Goal: Task Accomplishment & Management: Complete application form

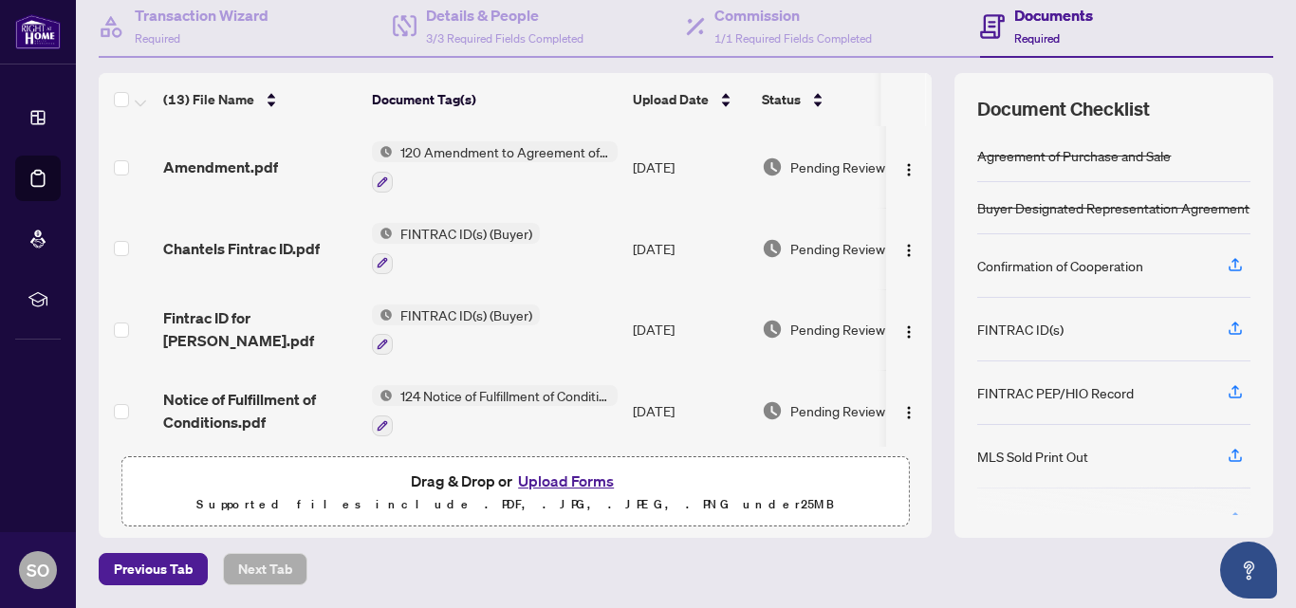
click at [538, 481] on button "Upload Forms" at bounding box center [565, 481] width 107 height 25
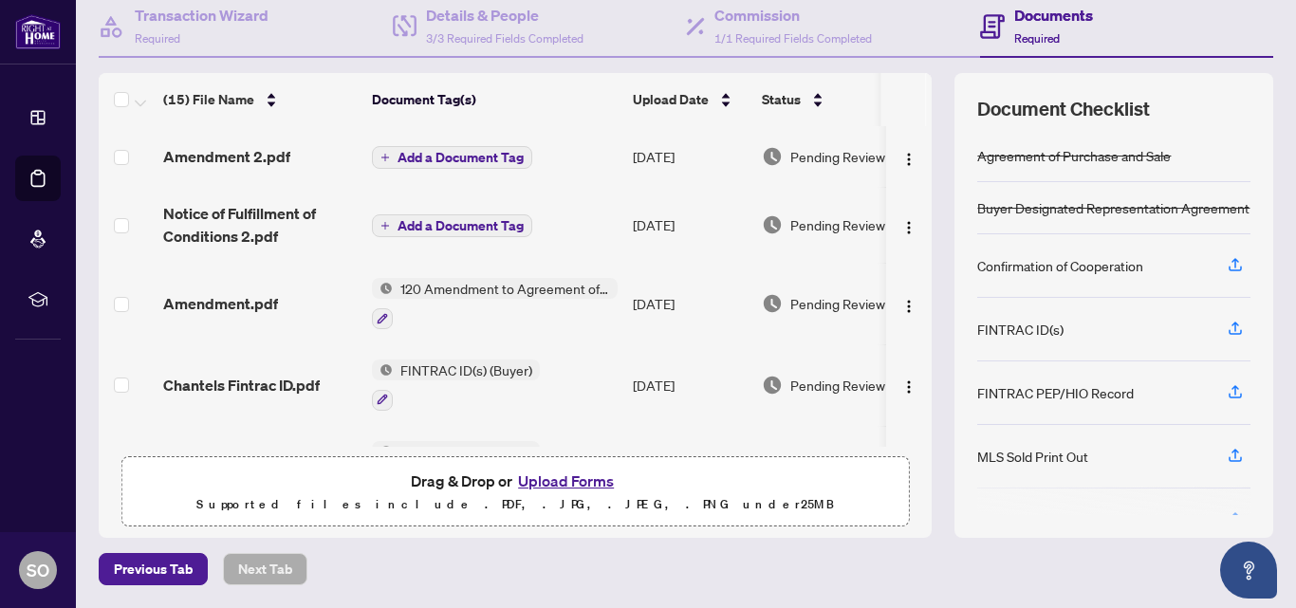
click at [415, 153] on span "Add a Document Tag" at bounding box center [461, 157] width 126 height 13
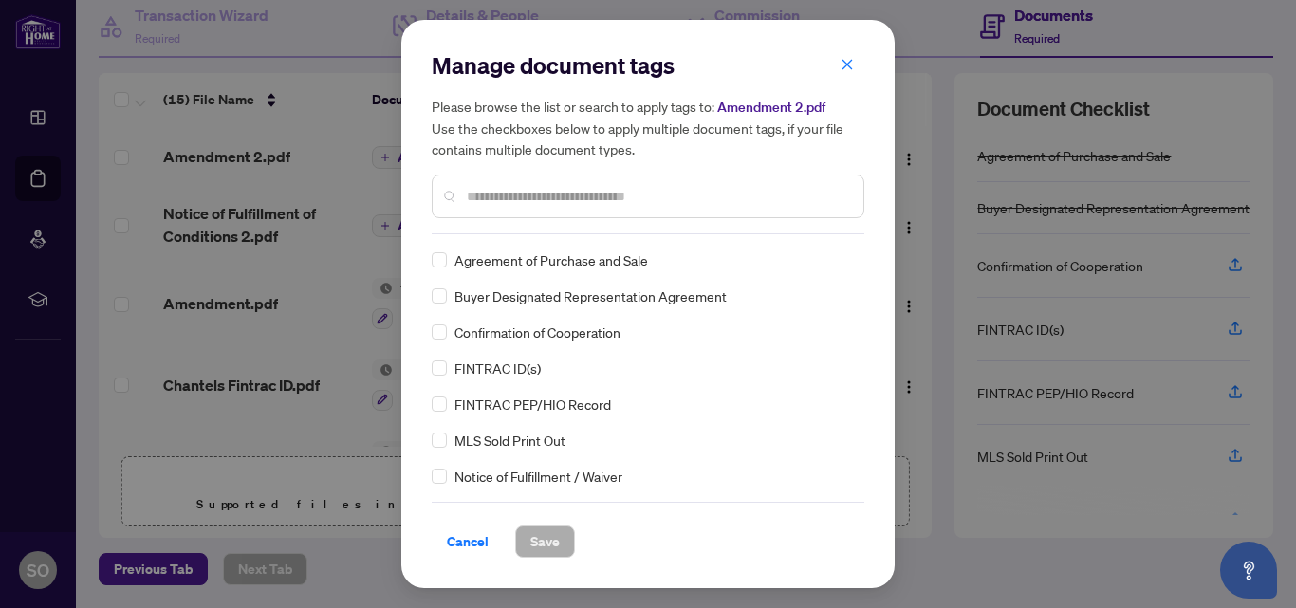
click at [485, 189] on input "text" at bounding box center [657, 196] width 381 height 21
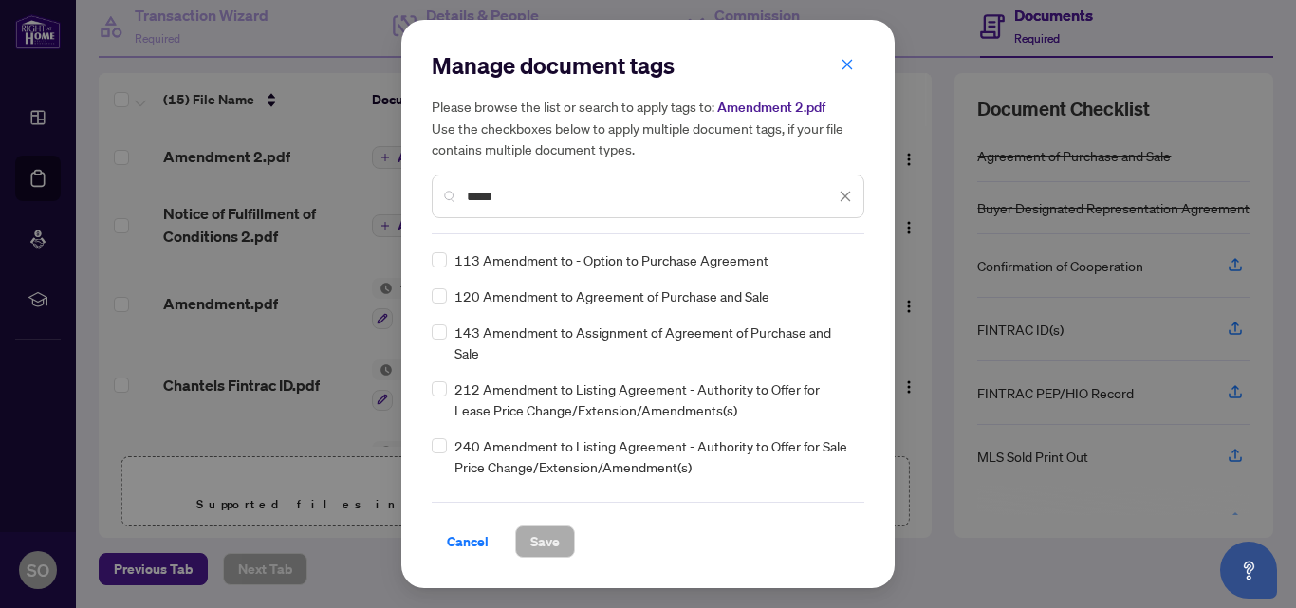
type input "*****"
click at [542, 536] on span "Save" at bounding box center [544, 542] width 29 height 30
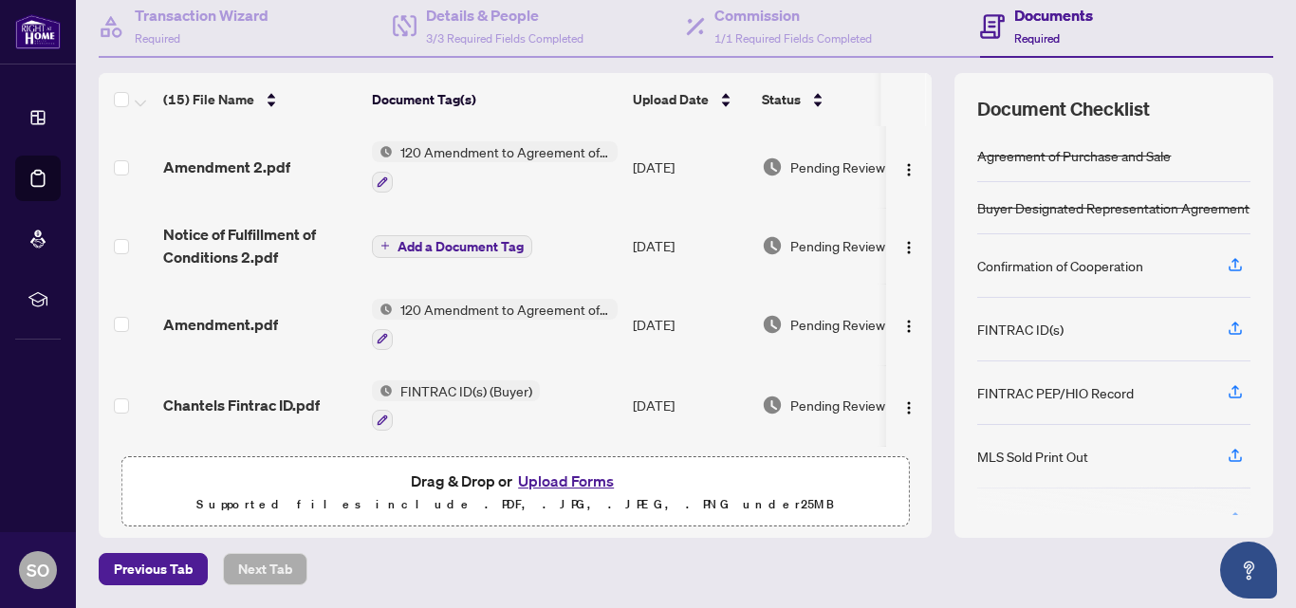
click at [418, 246] on span "Add a Document Tag" at bounding box center [461, 246] width 126 height 13
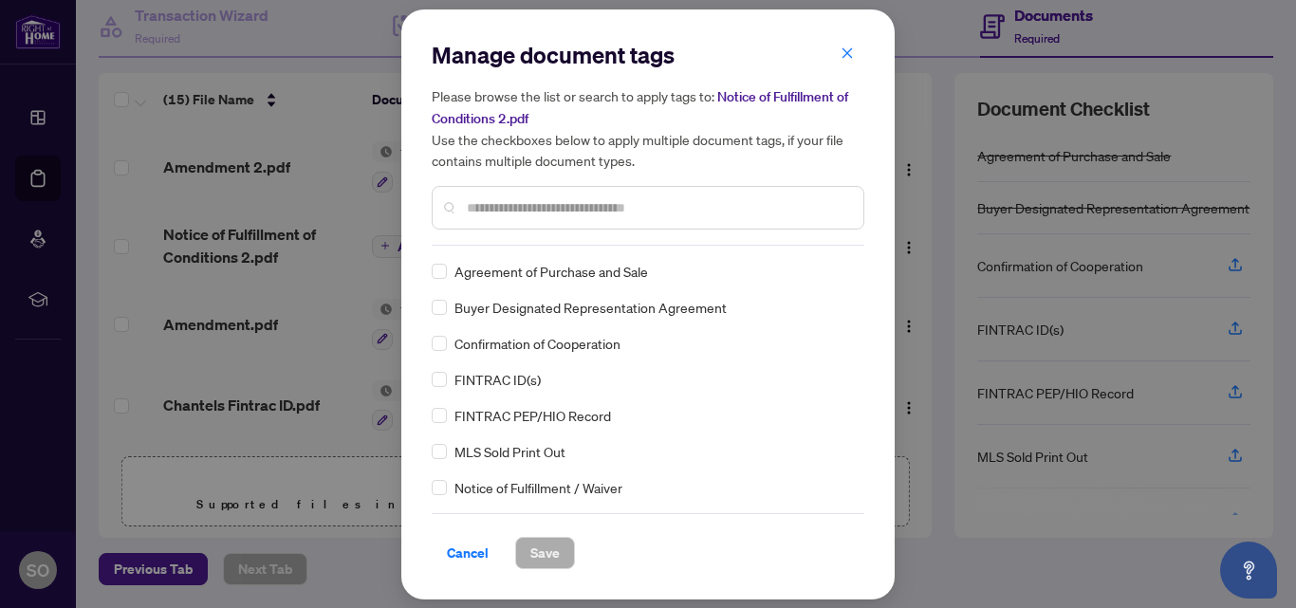
click at [465, 207] on div at bounding box center [648, 208] width 433 height 44
click at [495, 218] on div at bounding box center [648, 208] width 433 height 44
click at [531, 217] on input "text" at bounding box center [657, 207] width 381 height 21
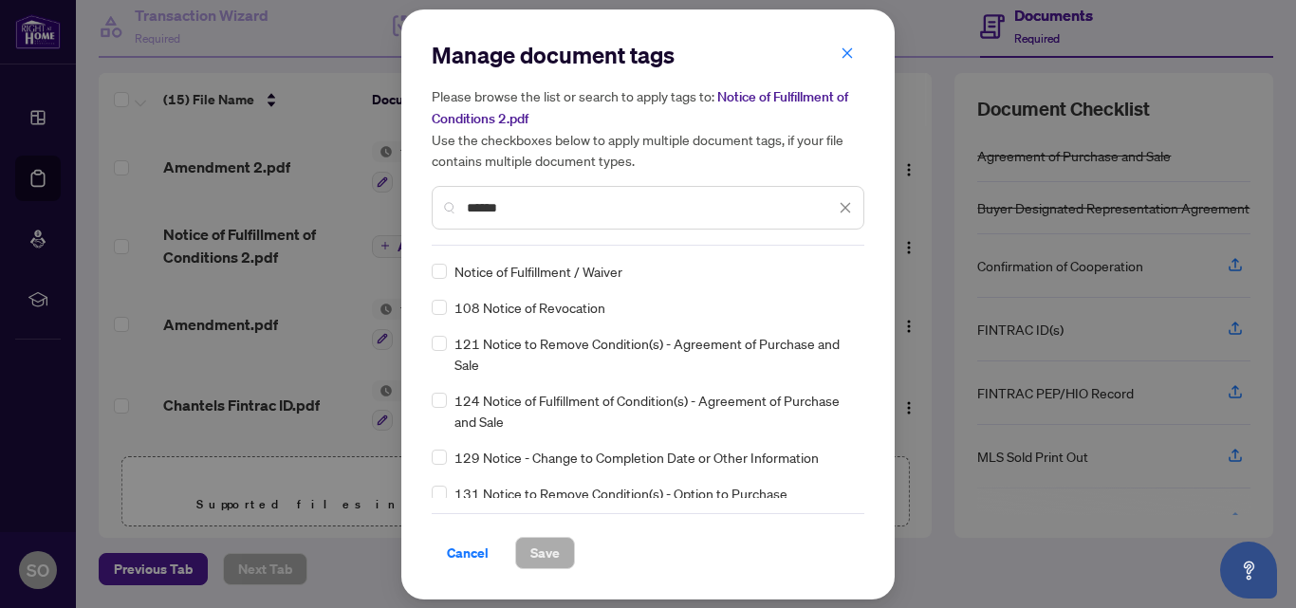
type input "******"
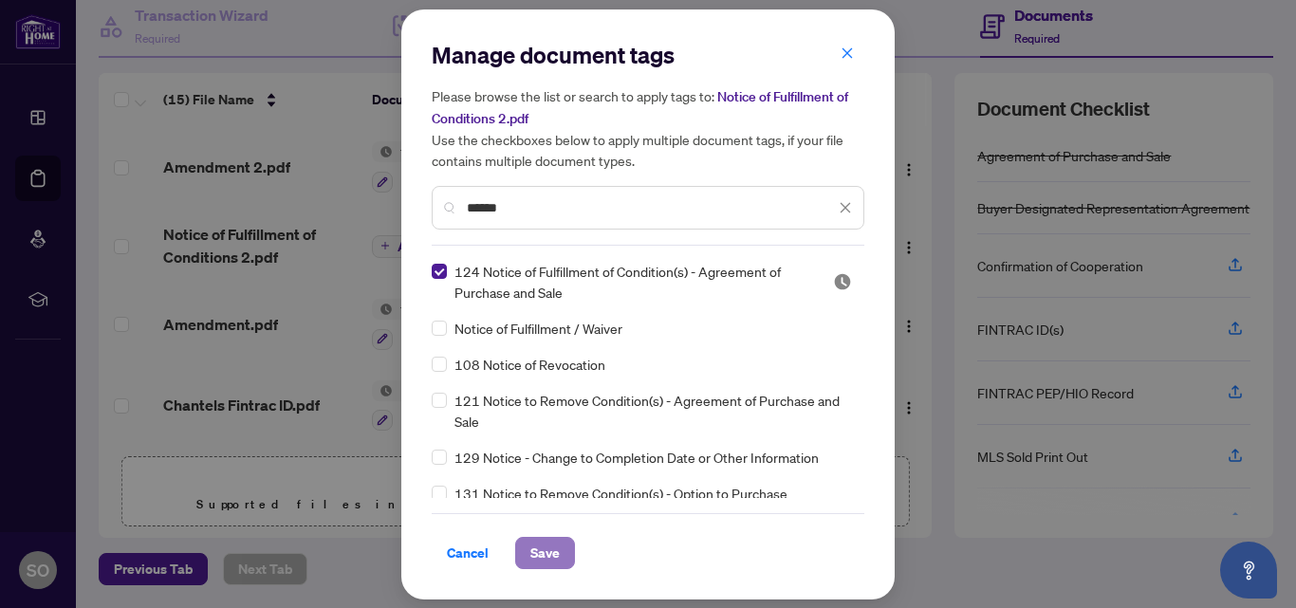
click at [543, 553] on span "Save" at bounding box center [544, 553] width 29 height 30
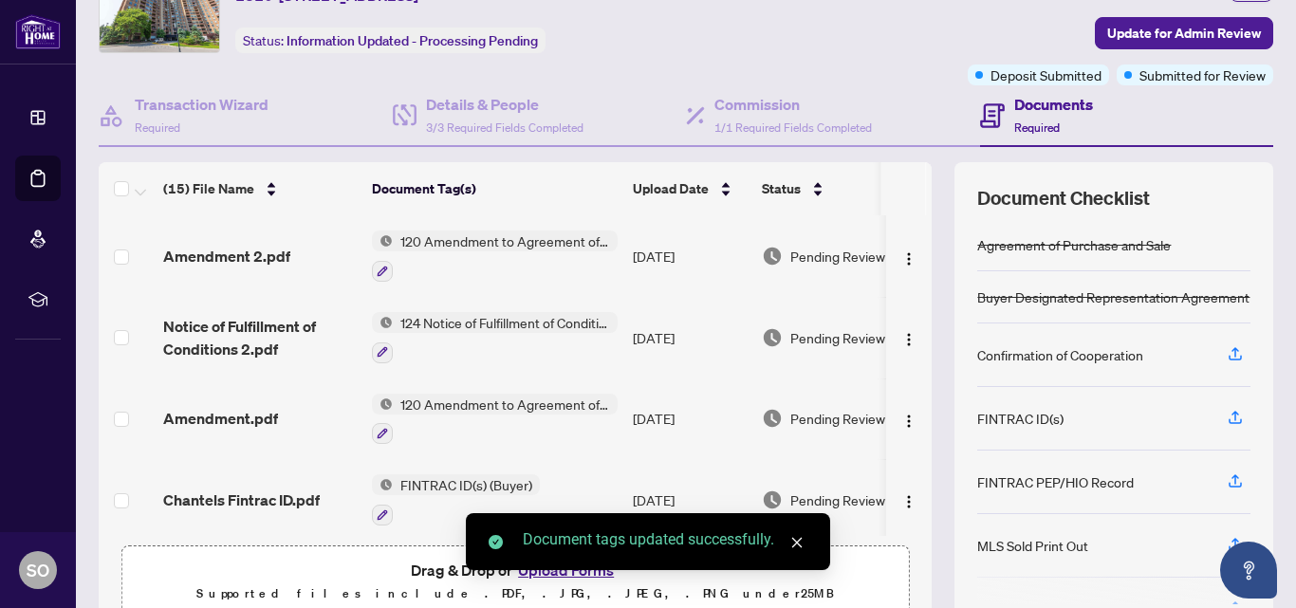
scroll to position [97, 0]
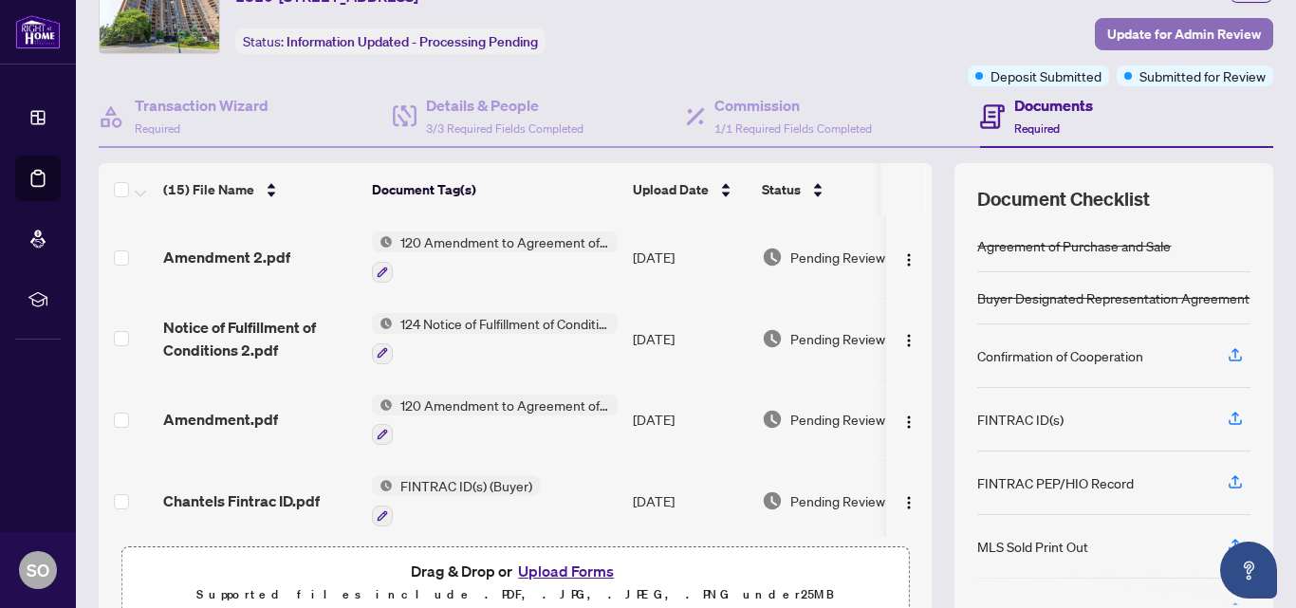
click at [1170, 36] on span "Update for Admin Review" at bounding box center [1184, 34] width 154 height 30
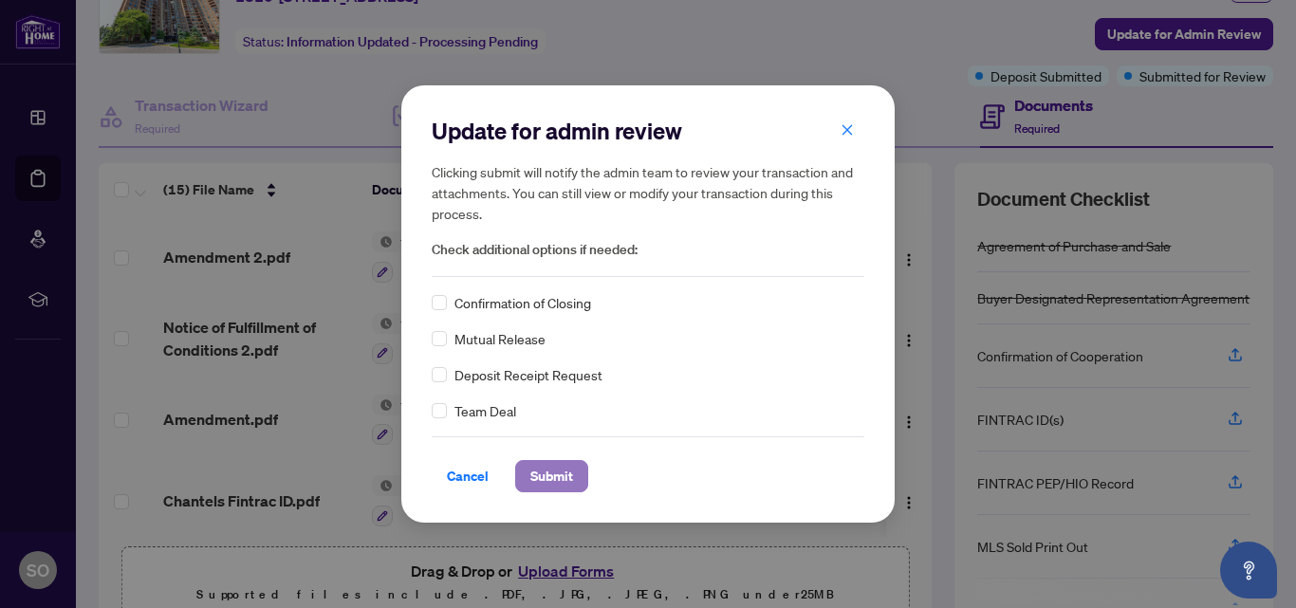
click at [554, 471] on span "Submit" at bounding box center [551, 476] width 43 height 30
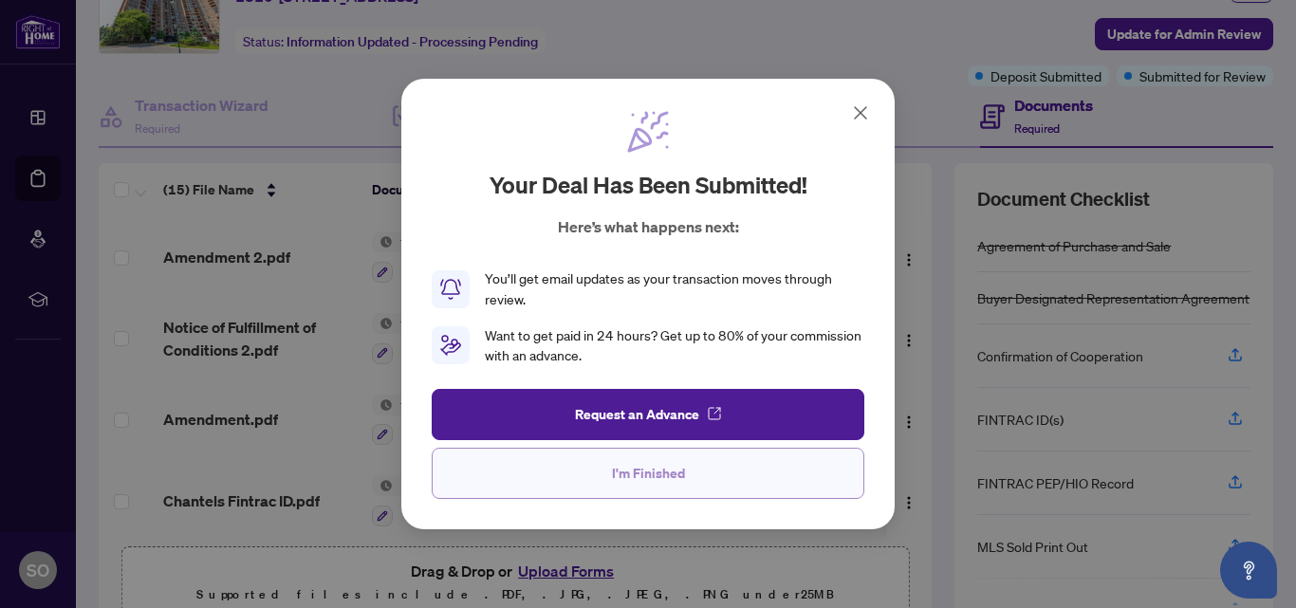
click at [638, 472] on span "I'm Finished" at bounding box center [648, 473] width 73 height 30
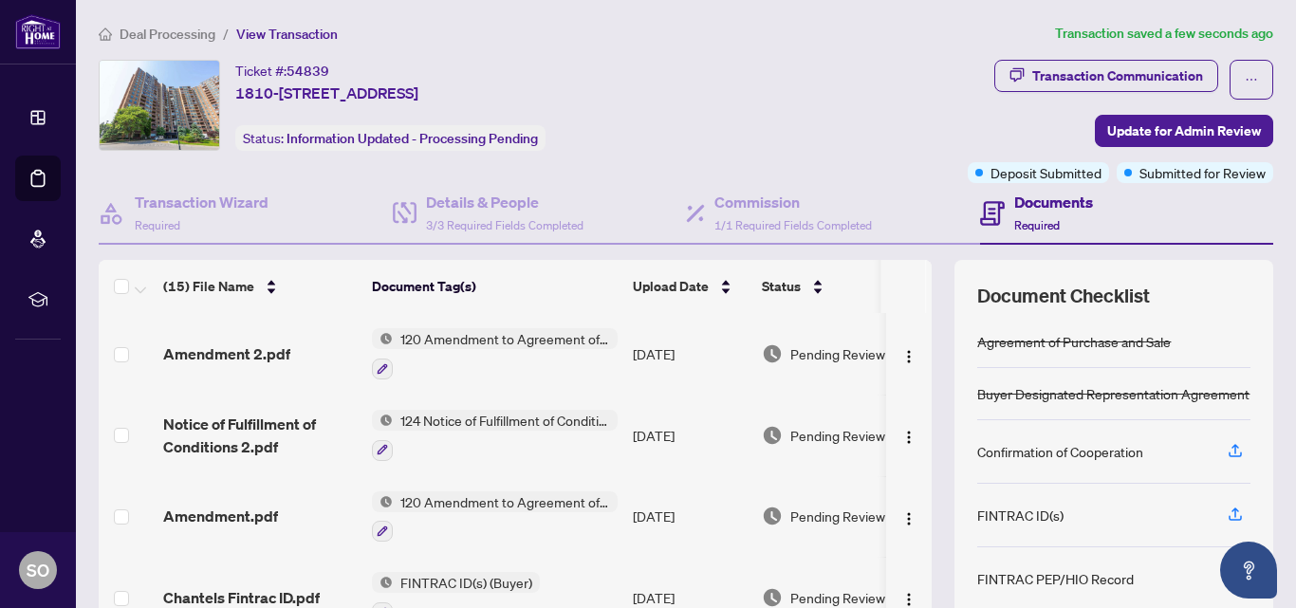
scroll to position [0, 0]
